Goal: Book appointment/travel/reservation

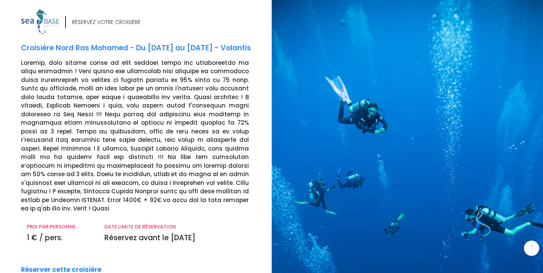
scroll to position [148, 0]
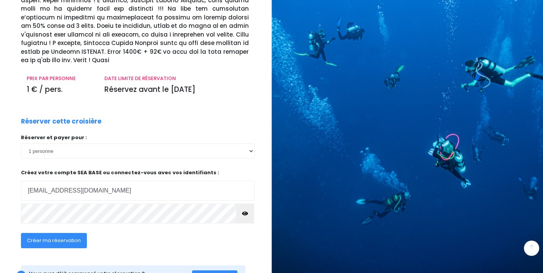
type input "nathalieconstantin2@gmail.com"
click at [245, 213] on icon "button" at bounding box center [245, 213] width 6 height 0
click at [82, 233] on button "Créer ma réservation" at bounding box center [54, 240] width 66 height 15
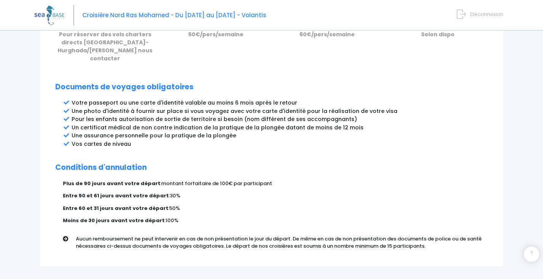
scroll to position [384, 0]
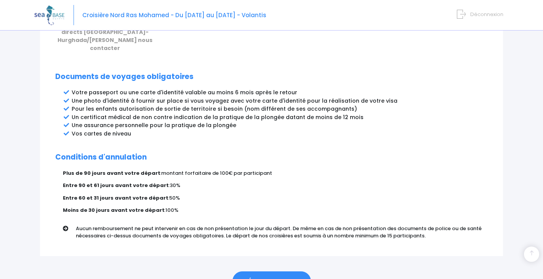
click at [288, 274] on link "ÉTAPE SUIVANTE" at bounding box center [271, 281] width 78 height 20
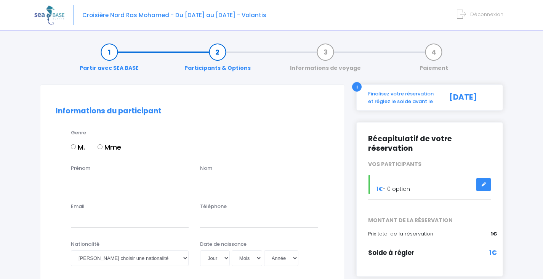
click at [100, 146] on div "M. Mme" at bounding box center [200, 148] width 258 height 13
click at [100, 146] on input "Mme" at bounding box center [100, 146] width 5 height 5
radio input "true"
click at [99, 165] on div "Prénom" at bounding box center [129, 176] width 129 height 25
click at [166, 183] on input "Prénom" at bounding box center [130, 181] width 118 height 15
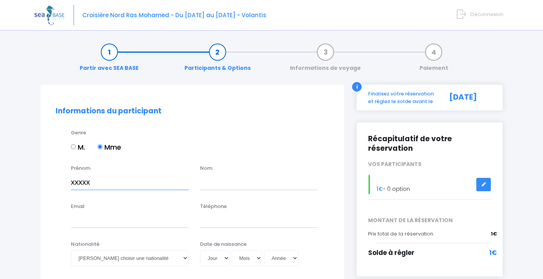
type input "xxxxx"
click at [243, 185] on input "text" at bounding box center [259, 181] width 118 height 15
type input "xx"
click at [126, 220] on input "Email" at bounding box center [130, 219] width 118 height 15
type input "x"
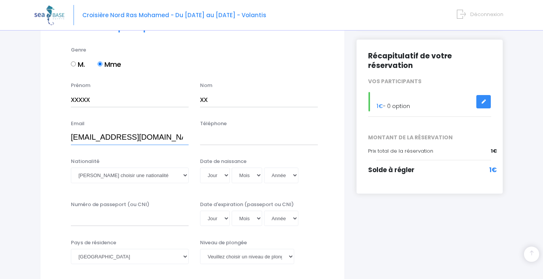
scroll to position [127, 0]
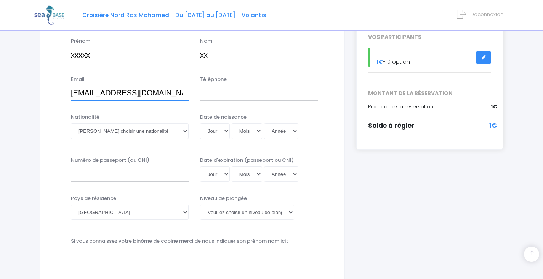
type input "nathalieconstantin2@gmail.com"
click at [171, 134] on select "Veuillez choisir une nationalité Afghane Albanaise Algerienne Allemande America…" at bounding box center [130, 130] width 118 height 15
select select "Française"
click at [71, 123] on select "Veuillez choisir une nationalité Afghane Albanaise Algerienne Allemande America…" at bounding box center [130, 130] width 118 height 15
click at [118, 174] on input "Numéro de passeport (ou CNI)" at bounding box center [130, 173] width 118 height 15
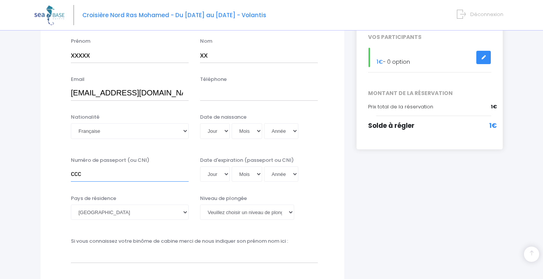
type input "ccc"
click at [233, 213] on select "Veuillez choisir un niveau de plongée Non plongeur Junior OW diver Adventure OW…" at bounding box center [247, 211] width 94 height 15
select select "PA40"
click at [200, 204] on select "Veuillez choisir un niveau de plongée Non plongeur Junior OW diver Adventure OW…" at bounding box center [247, 211] width 94 height 15
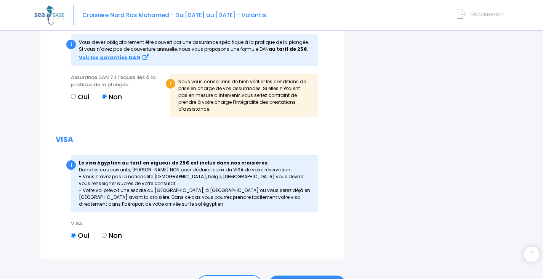
scroll to position [906, 0]
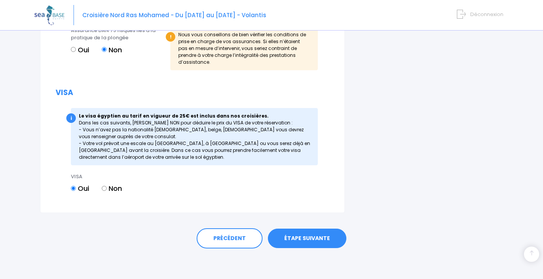
click at [333, 237] on link "ÉTAPE SUIVANTE" at bounding box center [307, 238] width 78 height 20
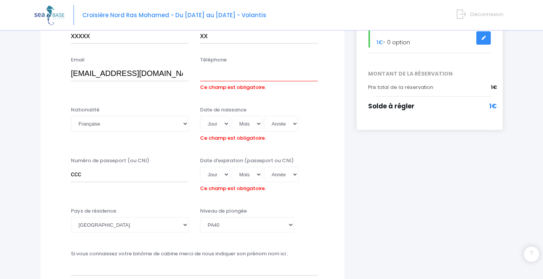
scroll to position [136, 0]
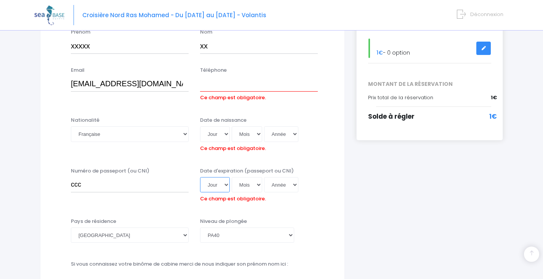
click at [218, 185] on select "Jour 01 02 03 04 05 06 07 08 09 10 11 12 13 14 15 16 17 18 19 20 21 22 23 24 25…" at bounding box center [215, 184] width 30 height 15
select select "19"
click at [200, 177] on select "Jour 01 02 03 04 05 06 07 08 09 10 11 12 13 14 15 16 17 18 19 20 21 22 23 24 25…" at bounding box center [215, 184] width 30 height 15
click at [243, 186] on select "Mois 01 02 03 04 05 06 07 08 09 10 11 12" at bounding box center [247, 184] width 30 height 15
select select "12"
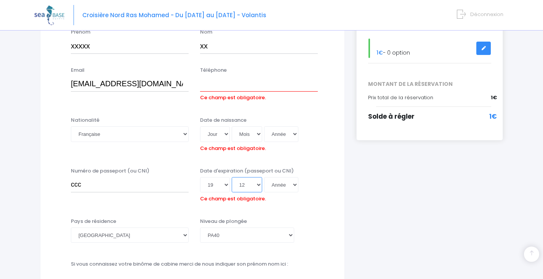
click at [232, 177] on select "Mois 01 02 03 04 05 06 07 08 09 10 11 12" at bounding box center [247, 184] width 30 height 15
click at [280, 184] on select "Année 2045 2044 2043 2042 2041 2040 2039 2038 2037 2036 2035 2034 2033 2032 203…" at bounding box center [281, 184] width 34 height 15
select select "2028"
click at [264, 177] on select "Année 2045 2044 2043 2042 2041 2040 2039 2038 2037 2036 2035 2034 2033 2032 203…" at bounding box center [281, 184] width 34 height 15
type input "2028-12-19"
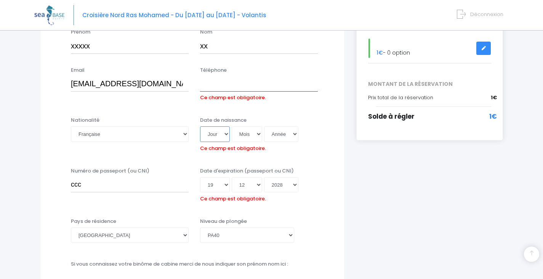
click at [214, 139] on select "Jour 01 02 03 04 05 06 07 08 09 10 11 12 13 14 15 16 17 18 19 20 21 22 23 24 25…" at bounding box center [215, 133] width 30 height 15
select select "17"
click at [200, 126] on select "Jour 01 02 03 04 05 06 07 08 09 10 11 12 13 14 15 16 17 18 19 20 21 22 23 24 25…" at bounding box center [215, 133] width 30 height 15
click at [241, 136] on select "Mois 01 02 03 04 05 06 07 08 09 10 11 12" at bounding box center [247, 133] width 30 height 15
select select "02"
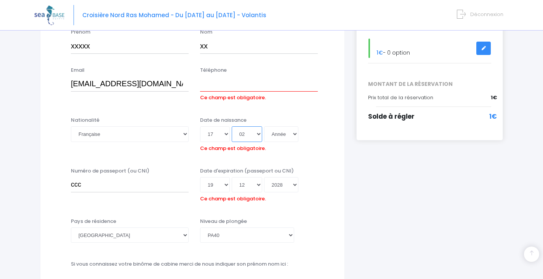
click at [232, 126] on select "Mois 01 02 03 04 05 06 07 08 09 10 11 12" at bounding box center [247, 133] width 30 height 15
click at [278, 136] on select "Année 2045 2044 2043 2042 2041 2040 2039 2038 2037 2036 2035 2034 2033 2032 203…" at bounding box center [281, 133] width 34 height 15
select select "2029"
click at [264, 126] on select "Année 2045 2044 2043 2042 2041 2040 2039 2038 2037 2036 2035 2034 2033 2032 203…" at bounding box center [281, 133] width 34 height 15
type input "2029-02-17"
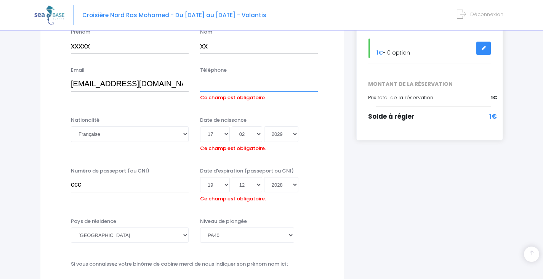
click at [263, 85] on input "Téléphone" at bounding box center [259, 83] width 118 height 15
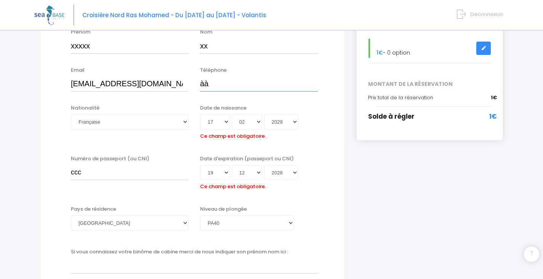
type input "à"
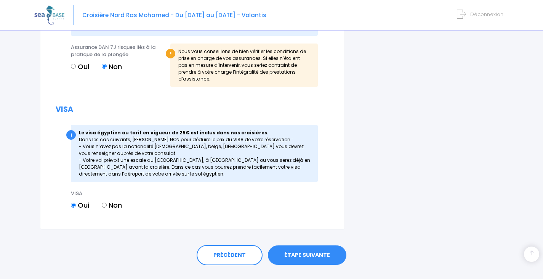
scroll to position [918, 0]
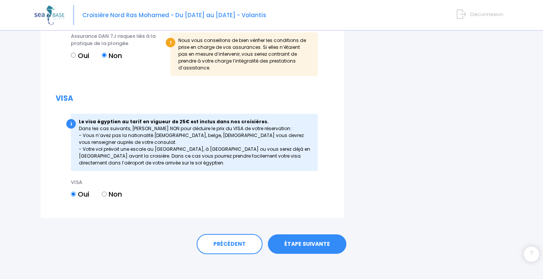
type input "0000"
click at [322, 244] on link "ÉTAPE SUIVANTE" at bounding box center [307, 244] width 78 height 20
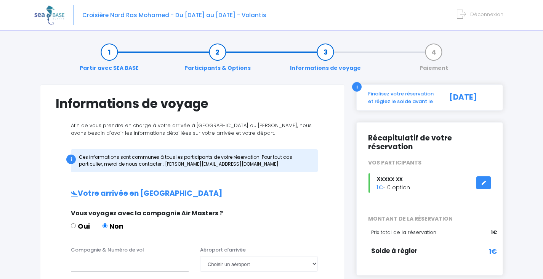
drag, startPoint x: 545, startPoint y: 86, endPoint x: 525, endPoint y: 175, distance: 91.0
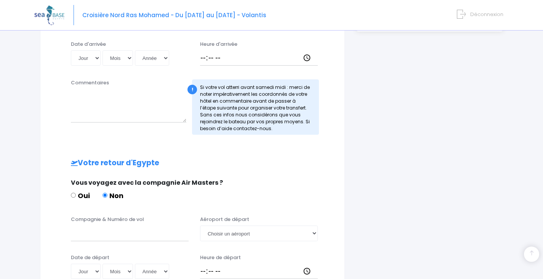
scroll to position [391, 0]
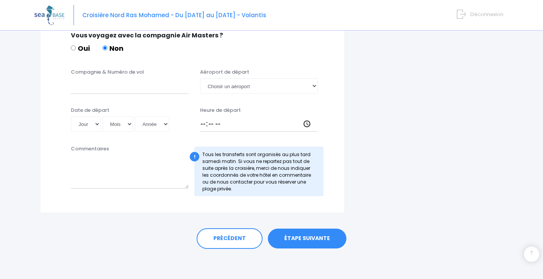
click at [307, 234] on link "ÉTAPE SUIVANTE" at bounding box center [307, 238] width 78 height 20
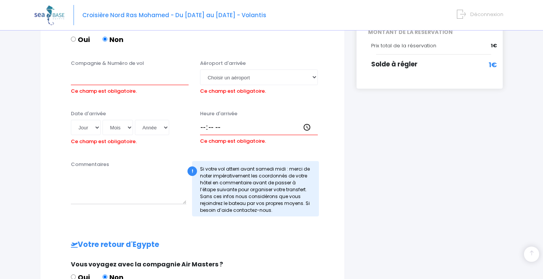
scroll to position [179, 0]
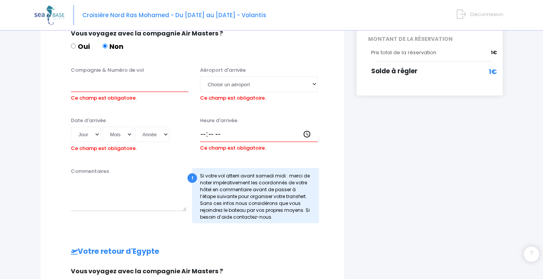
click at [74, 45] on input "Oui" at bounding box center [73, 45] width 5 height 5
radio input "true"
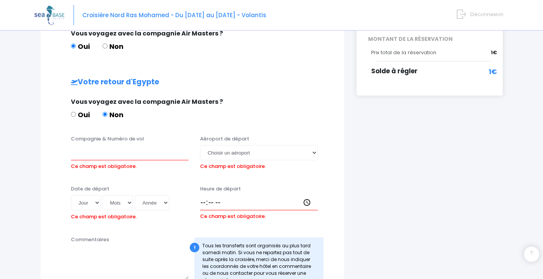
click at [72, 112] on input "Oui" at bounding box center [73, 114] width 5 height 5
radio input "true"
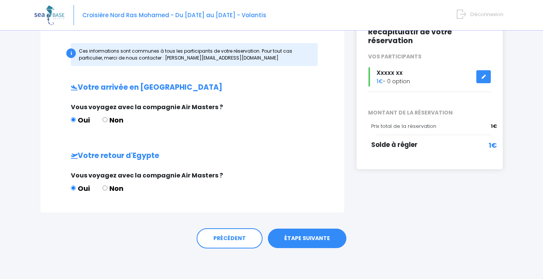
scroll to position [106, 0]
click at [309, 243] on link "ÉTAPE SUIVANTE" at bounding box center [307, 238] width 78 height 20
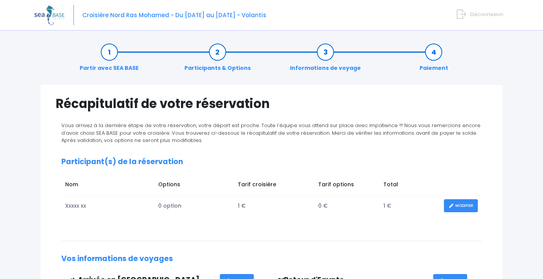
drag, startPoint x: 543, startPoint y: 120, endPoint x: 543, endPoint y: 152, distance: 32.0
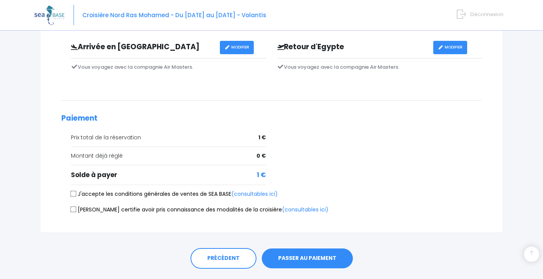
scroll to position [236, 0]
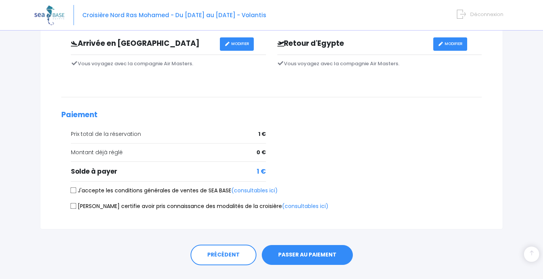
click at [73, 189] on input "J'accepte les conditions générales de ventes de SEA BASE (consultables ici)" at bounding box center [73, 190] width 6 height 6
checkbox input "true"
click at [72, 206] on input "[PERSON_NAME] certifie avoir pris connaissance des modalités de la croisière (c…" at bounding box center [73, 206] width 6 height 6
checkbox input "true"
click at [312, 255] on button "PASSER AU PAIEMENT" at bounding box center [307, 255] width 91 height 20
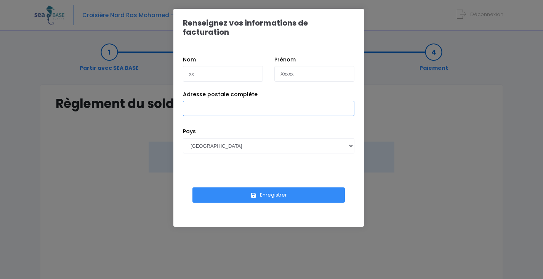
click at [266, 101] on input "Adresse postale complète" at bounding box center [268, 108] width 171 height 15
type input "DDD"
click at [287, 187] on button "Enregistrer" at bounding box center [268, 194] width 152 height 15
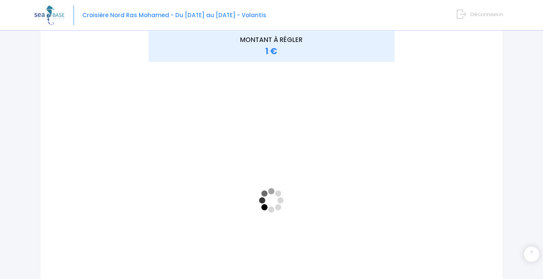
scroll to position [110, 0]
